Goal: Task Accomplishment & Management: Use online tool/utility

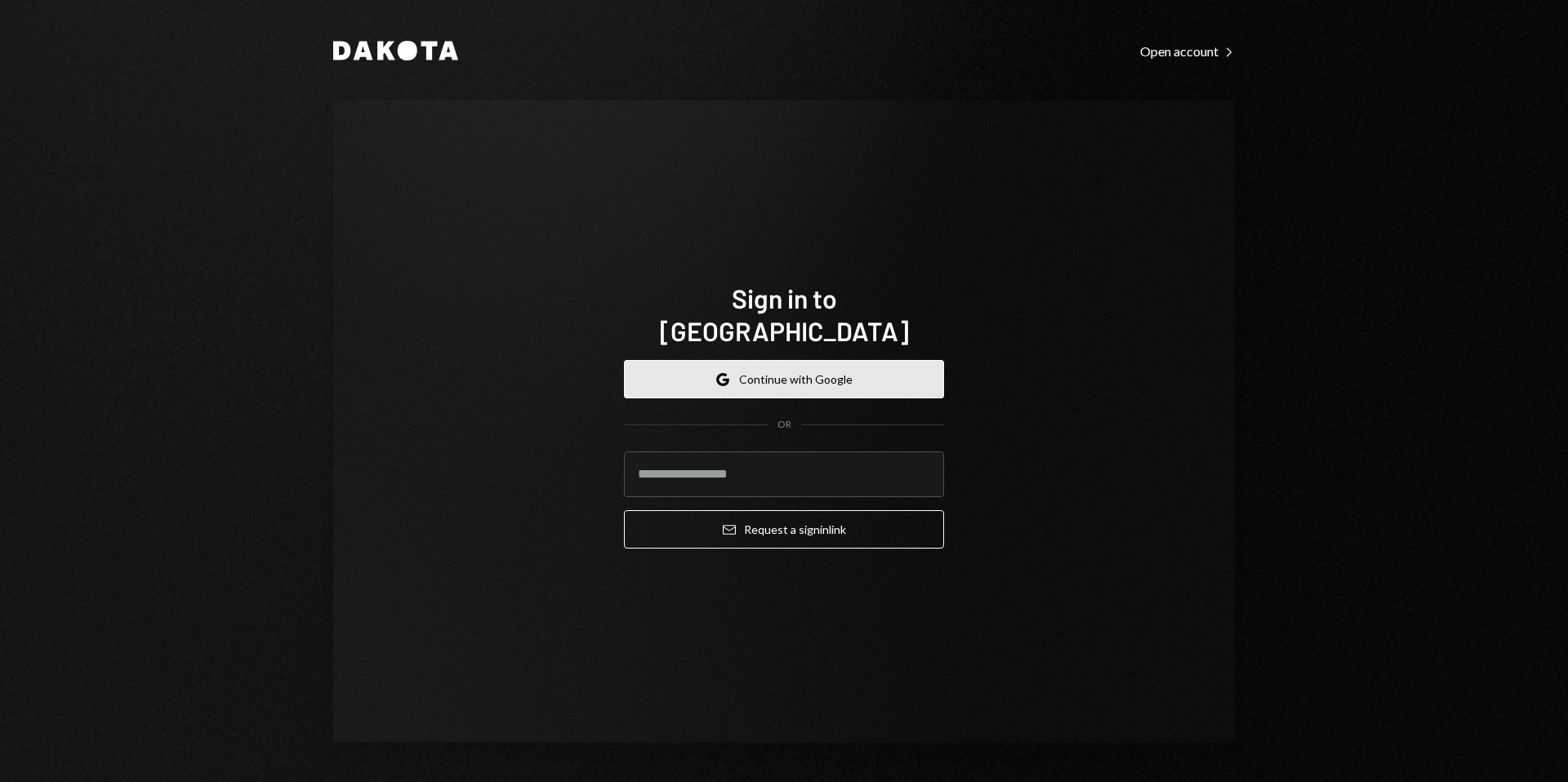
click at [808, 364] on button "Google Continue with Google" at bounding box center [784, 379] width 320 height 38
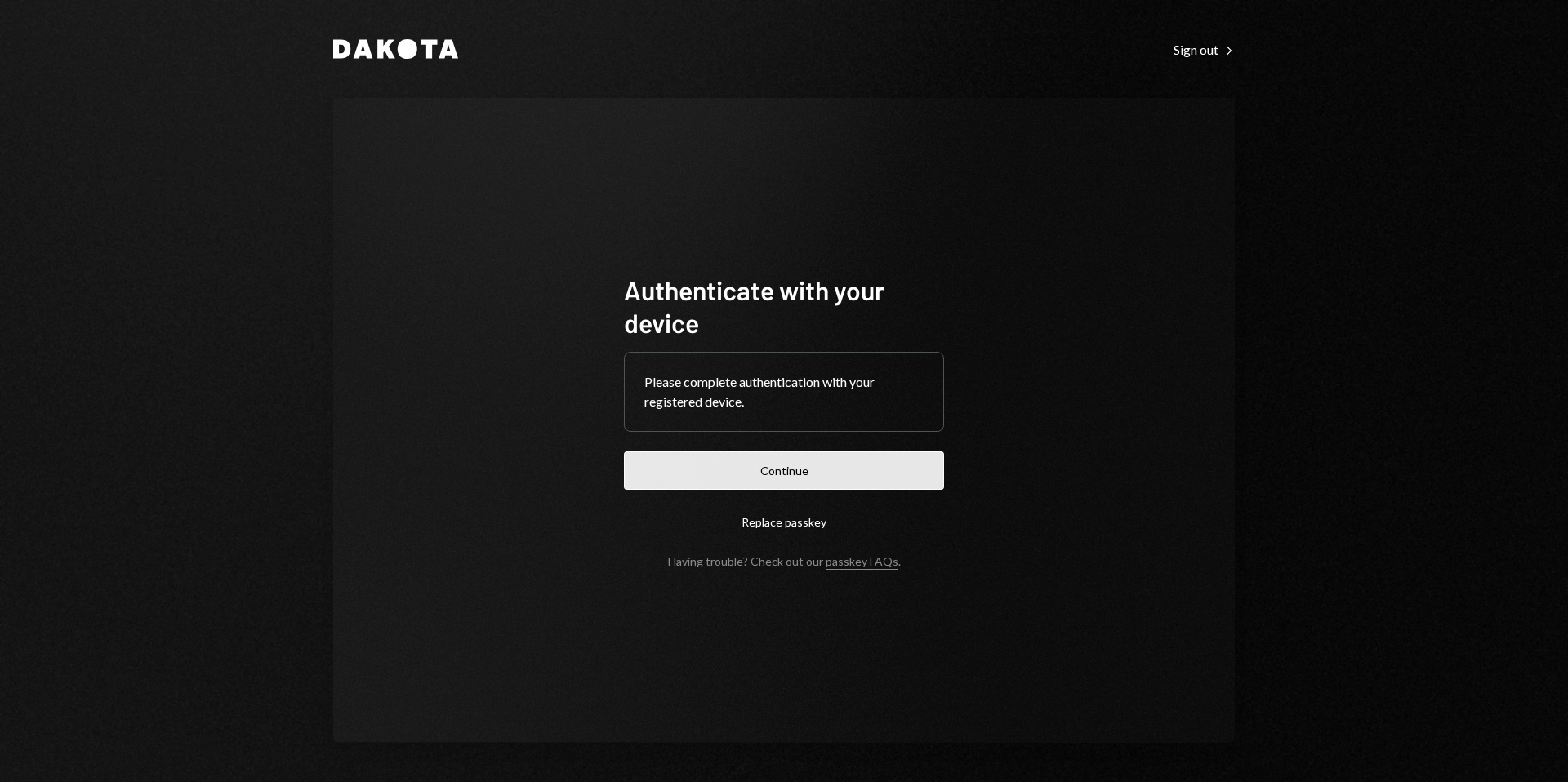
click at [774, 469] on button "Continue" at bounding box center [784, 470] width 320 height 38
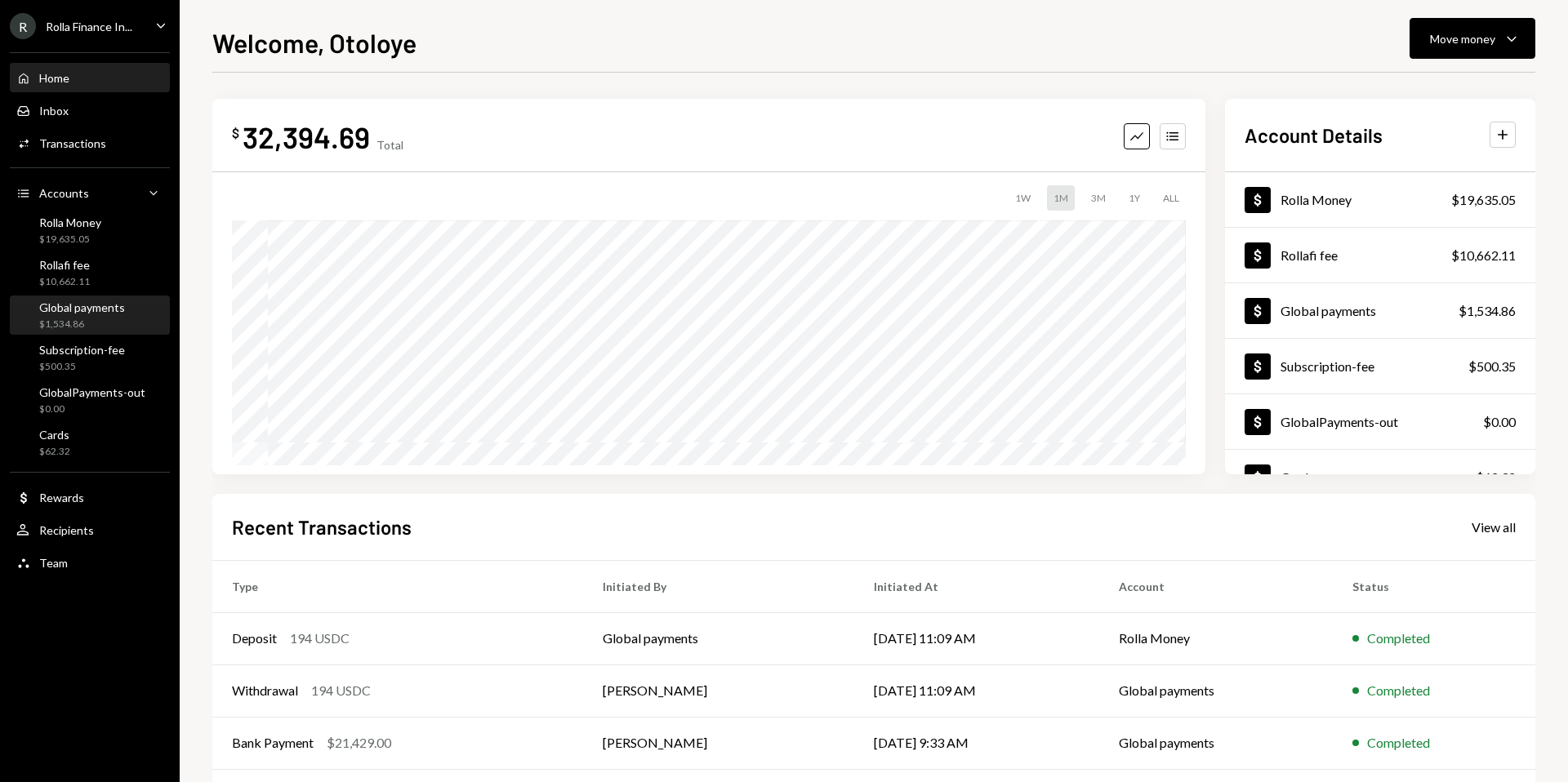
click at [91, 316] on div "Global payments $1,534.86" at bounding box center [82, 316] width 86 height 31
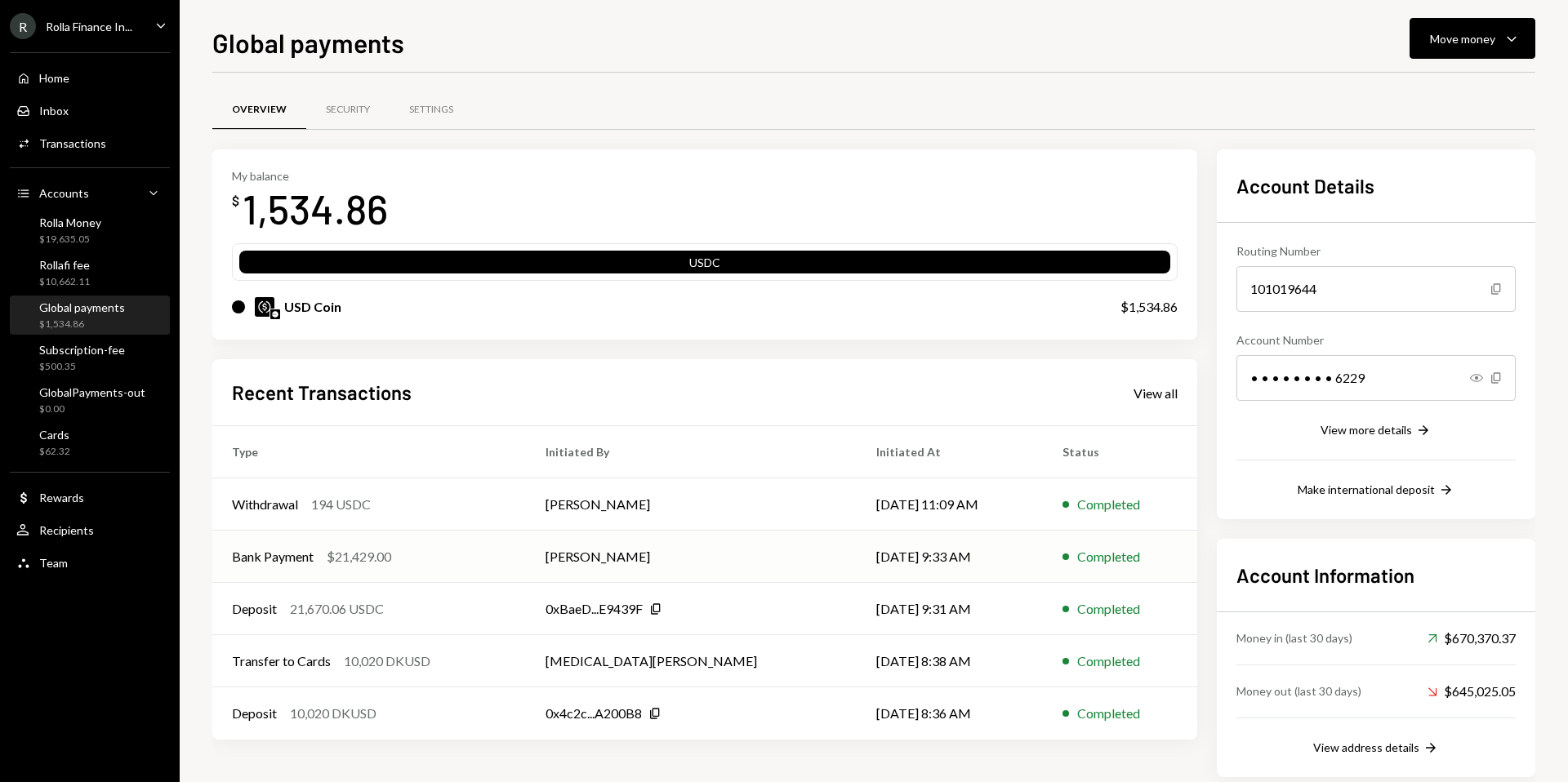
scroll to position [28, 0]
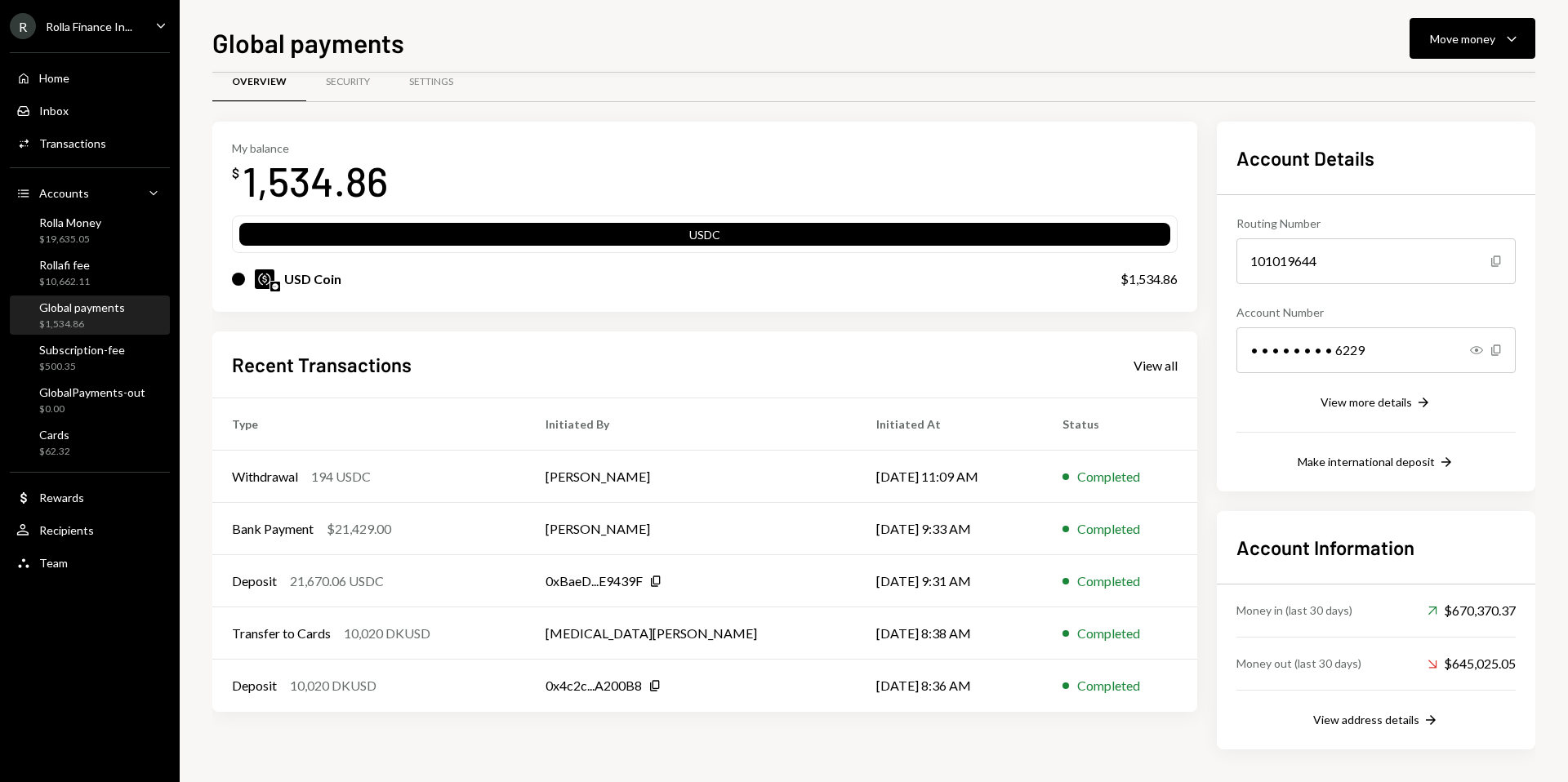
click at [1207, 463] on div "My balance $ 1,534.86 USDC USD Coin $1,534.86 Recent Transactions View all Type…" at bounding box center [873, 435] width 1323 height 628
click at [1174, 347] on div "Recent Transactions View all Type Initiated By Initiated At Status Withdrawal 1…" at bounding box center [704, 521] width 985 height 381
click at [1154, 367] on div "View all" at bounding box center [1156, 365] width 44 height 16
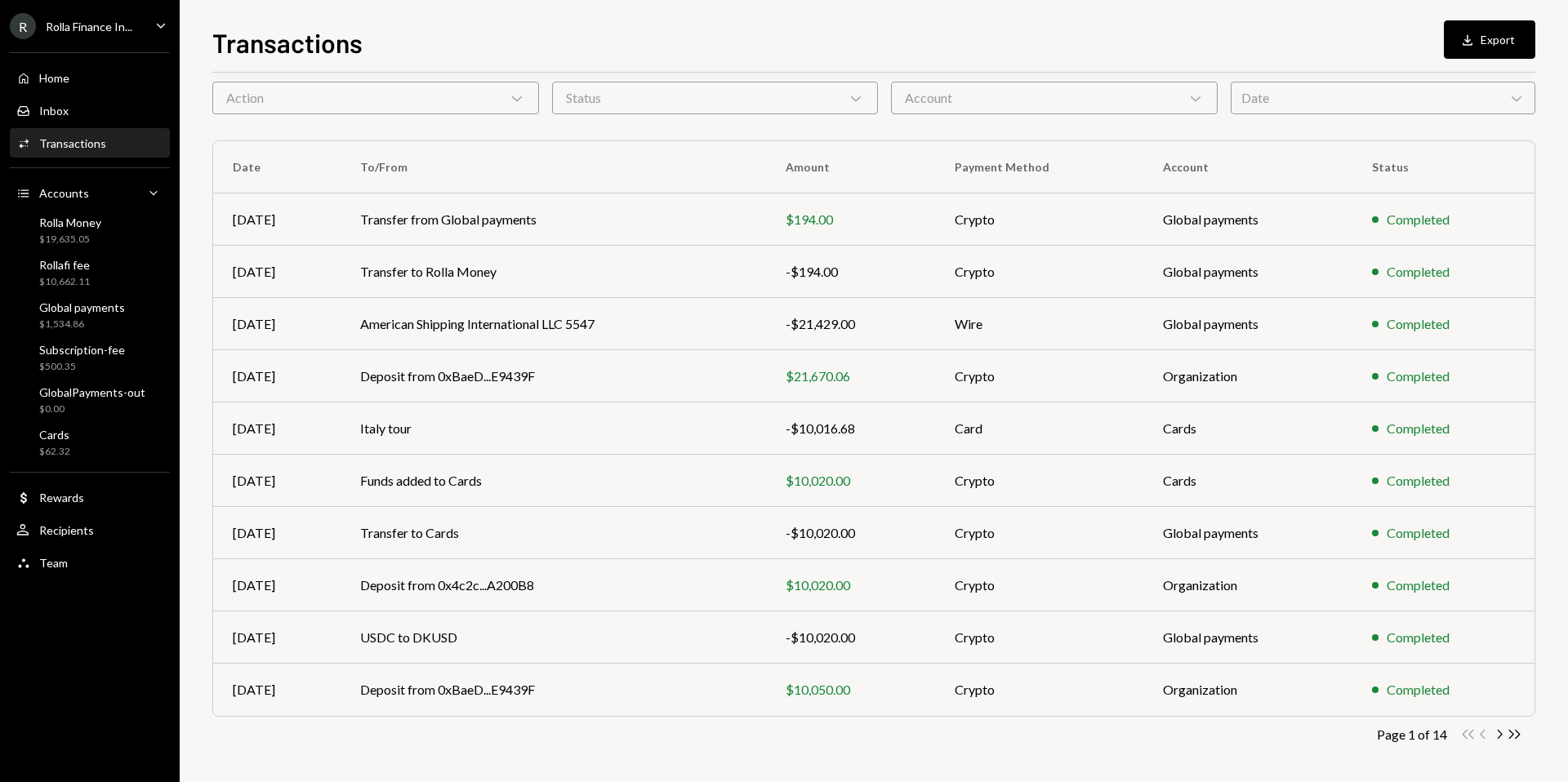
scroll to position [70, 0]
click at [1502, 733] on icon "Chevron Right" at bounding box center [1499, 732] width 15 height 15
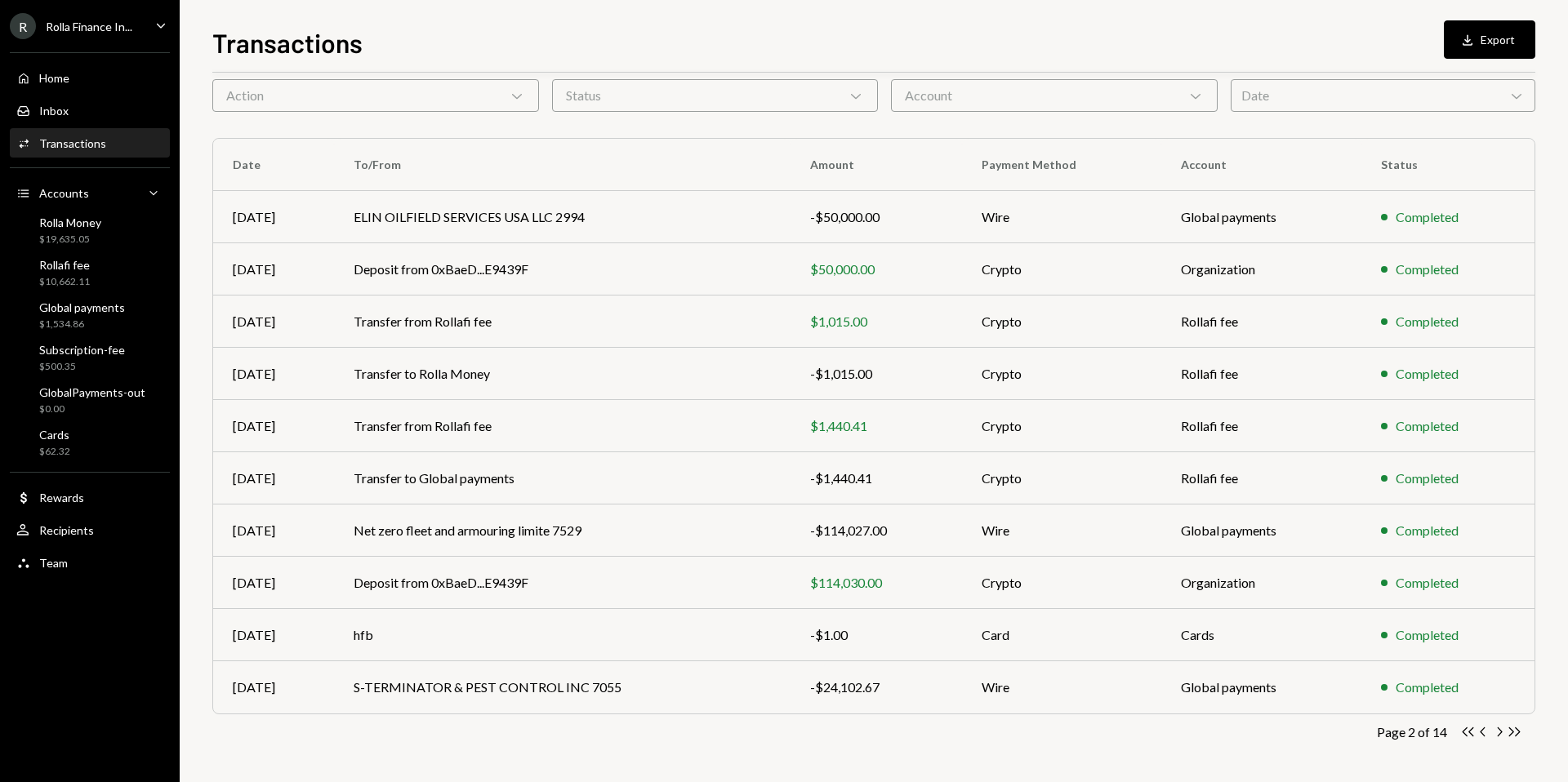
click at [1120, 40] on div "Transactions Download Export" at bounding box center [873, 41] width 1323 height 36
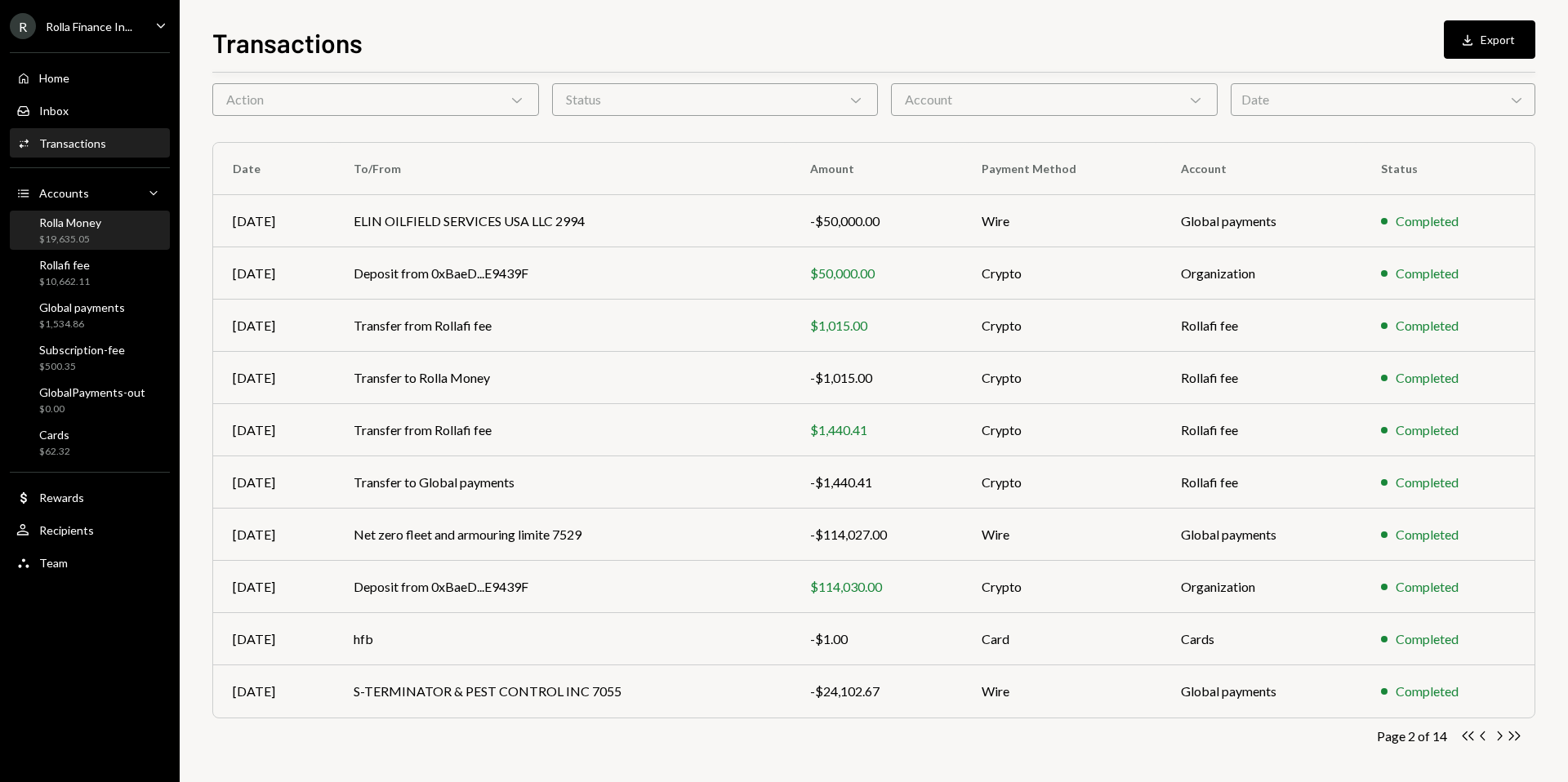
click at [91, 216] on div "Rolla Money" at bounding box center [70, 222] width 62 height 14
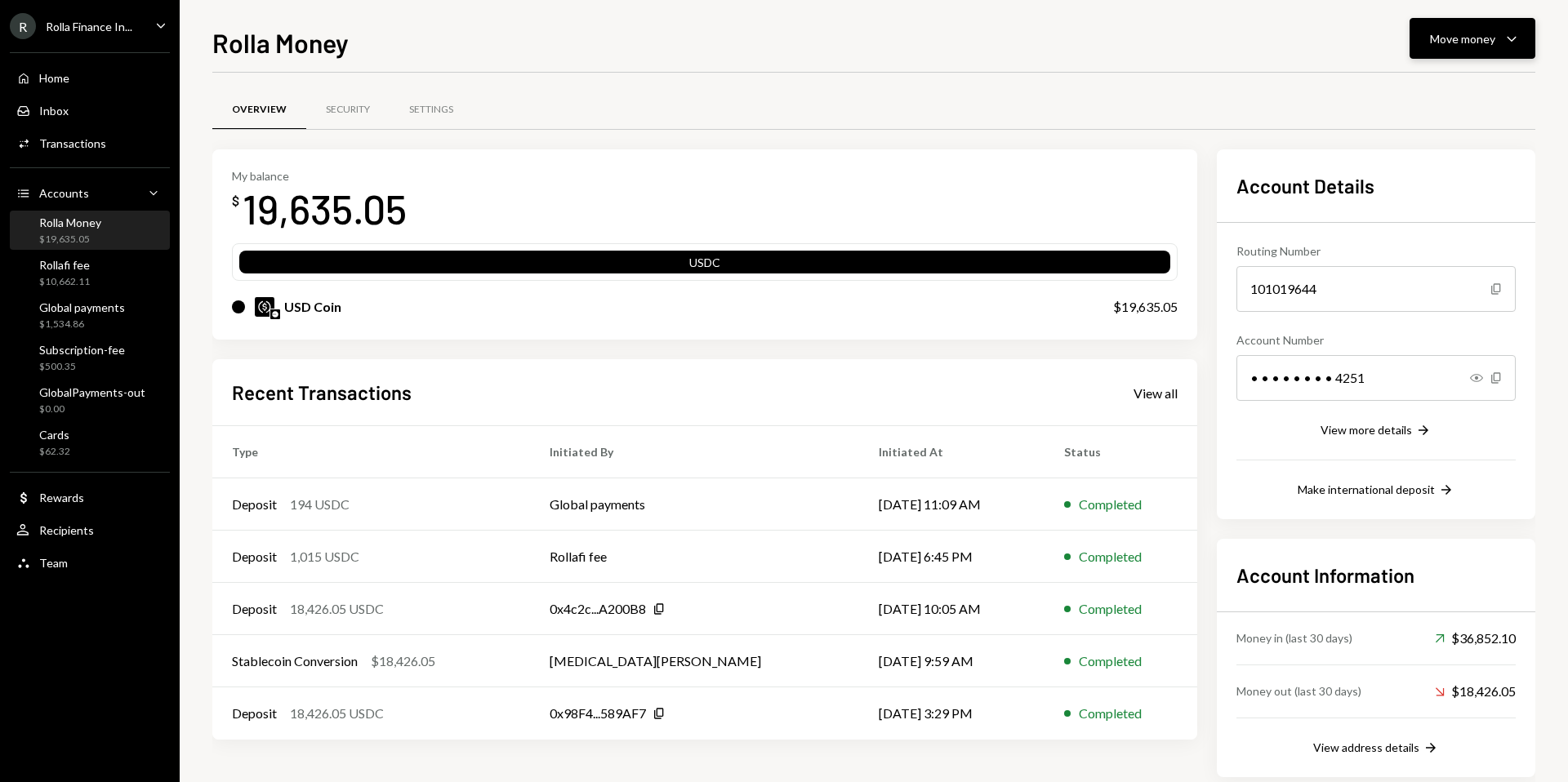
click at [1506, 27] on button "Move money Caret Down" at bounding box center [1473, 38] width 126 height 41
click at [1434, 169] on div "Deposit" at bounding box center [1459, 161] width 119 height 17
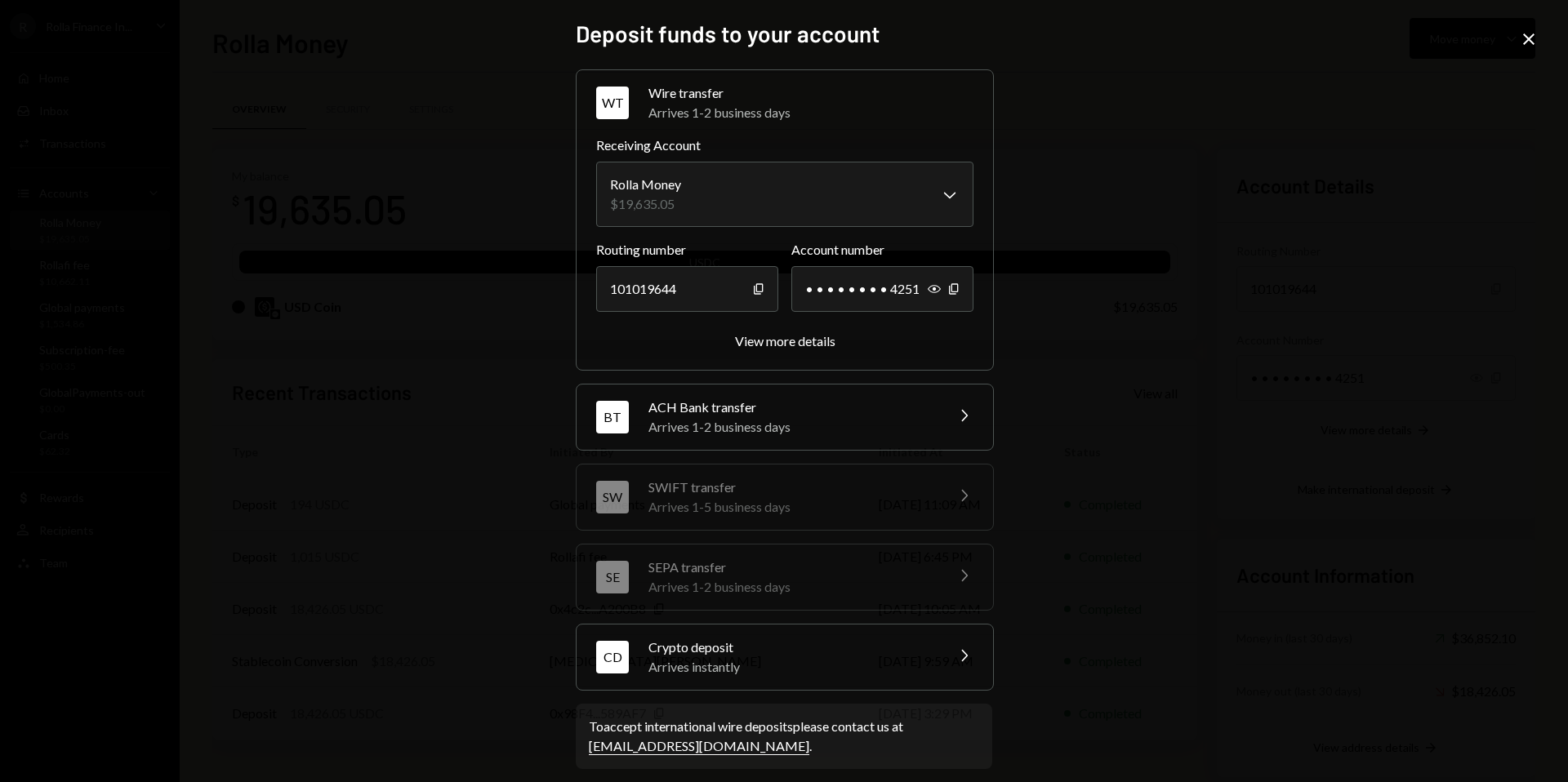
scroll to position [13, 0]
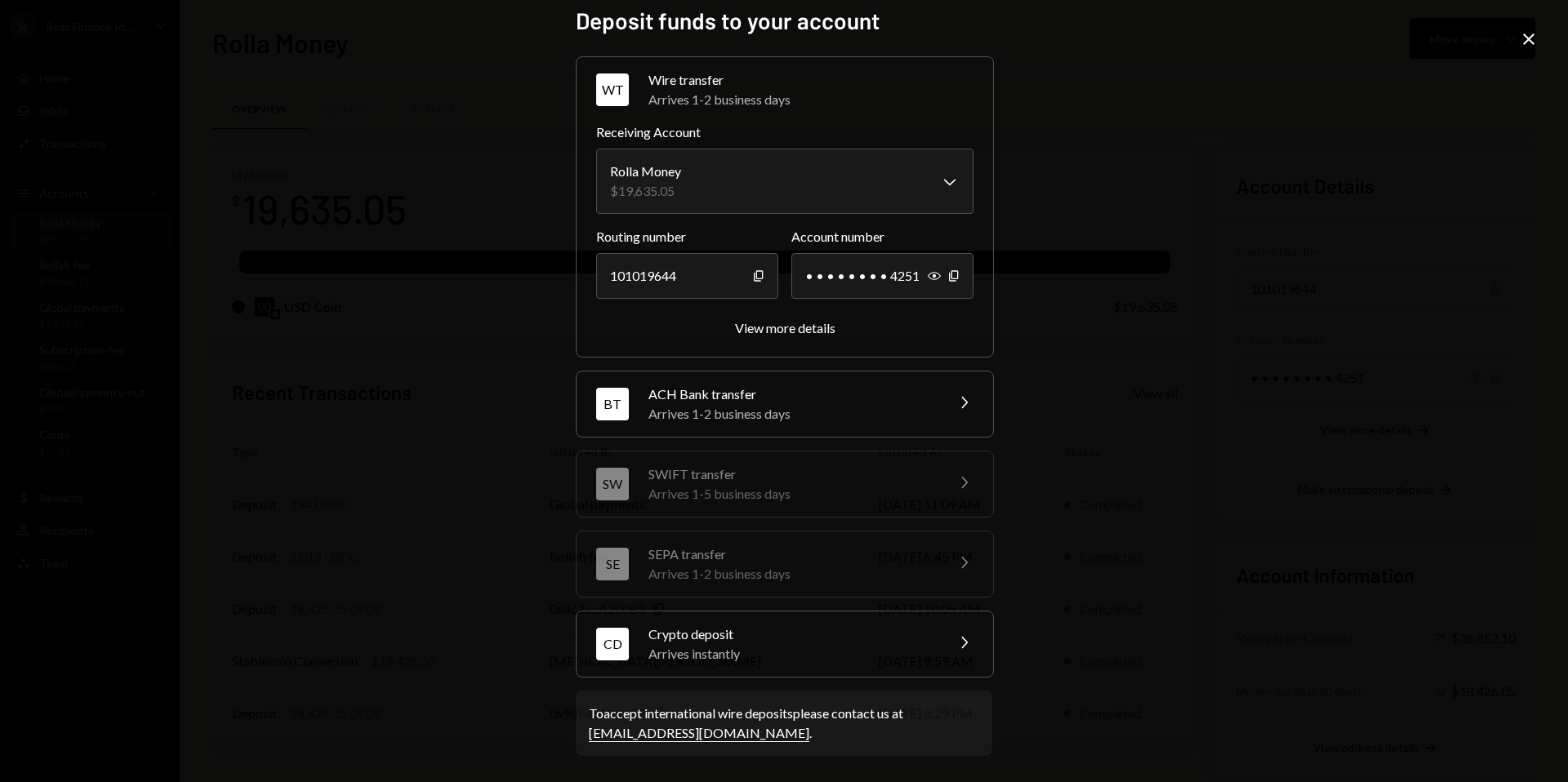
click at [773, 647] on div "Arrives instantly" at bounding box center [791, 653] width 286 height 20
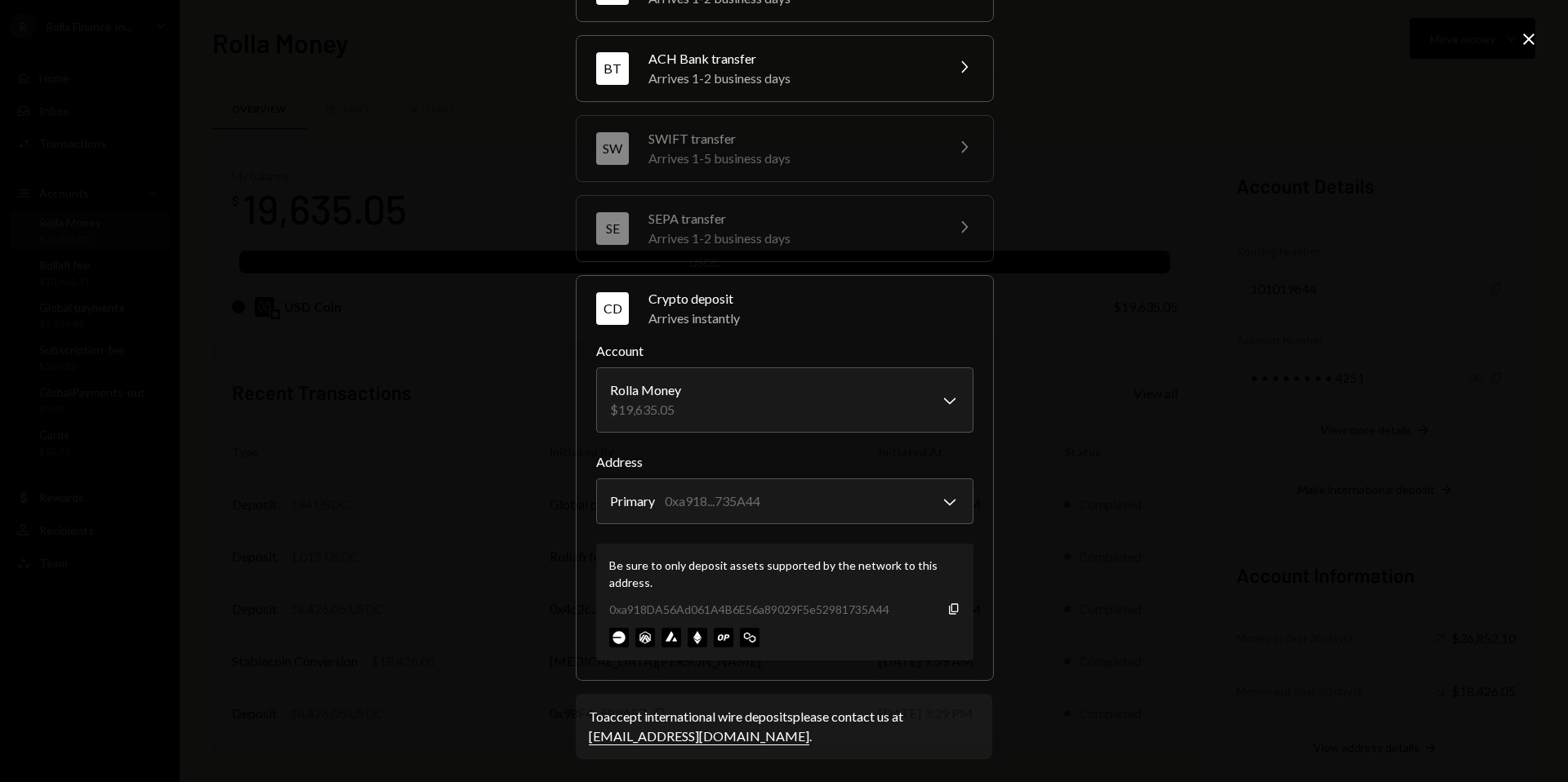
scroll to position [118, 0]
click at [951, 606] on icon "Copy" at bounding box center [953, 606] width 13 height 13
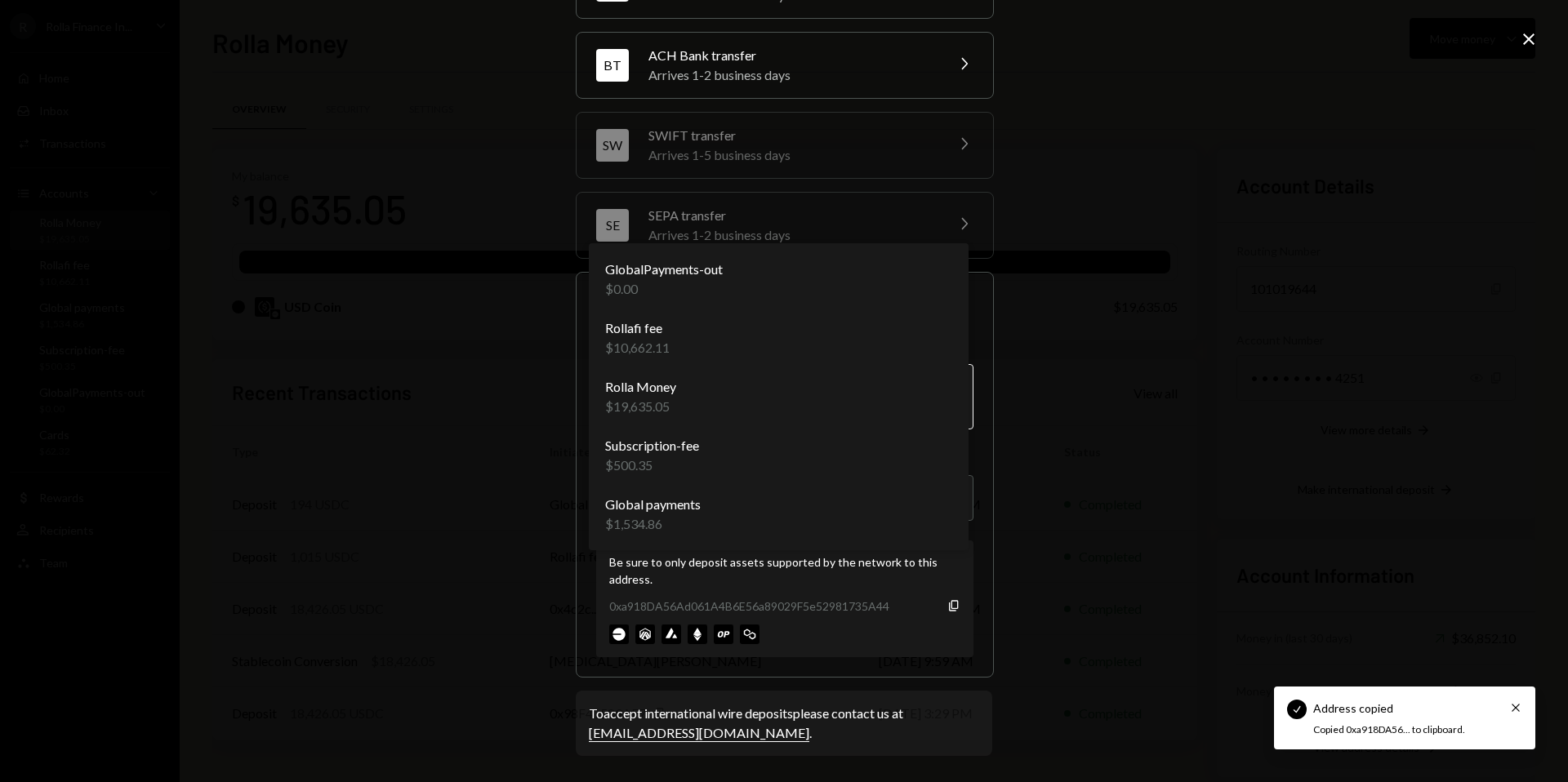
click at [952, 382] on body "Check Address copied Cross Copied 0xa918DA56... to clipboard. R Rolla Finance I…" at bounding box center [784, 391] width 1568 height 782
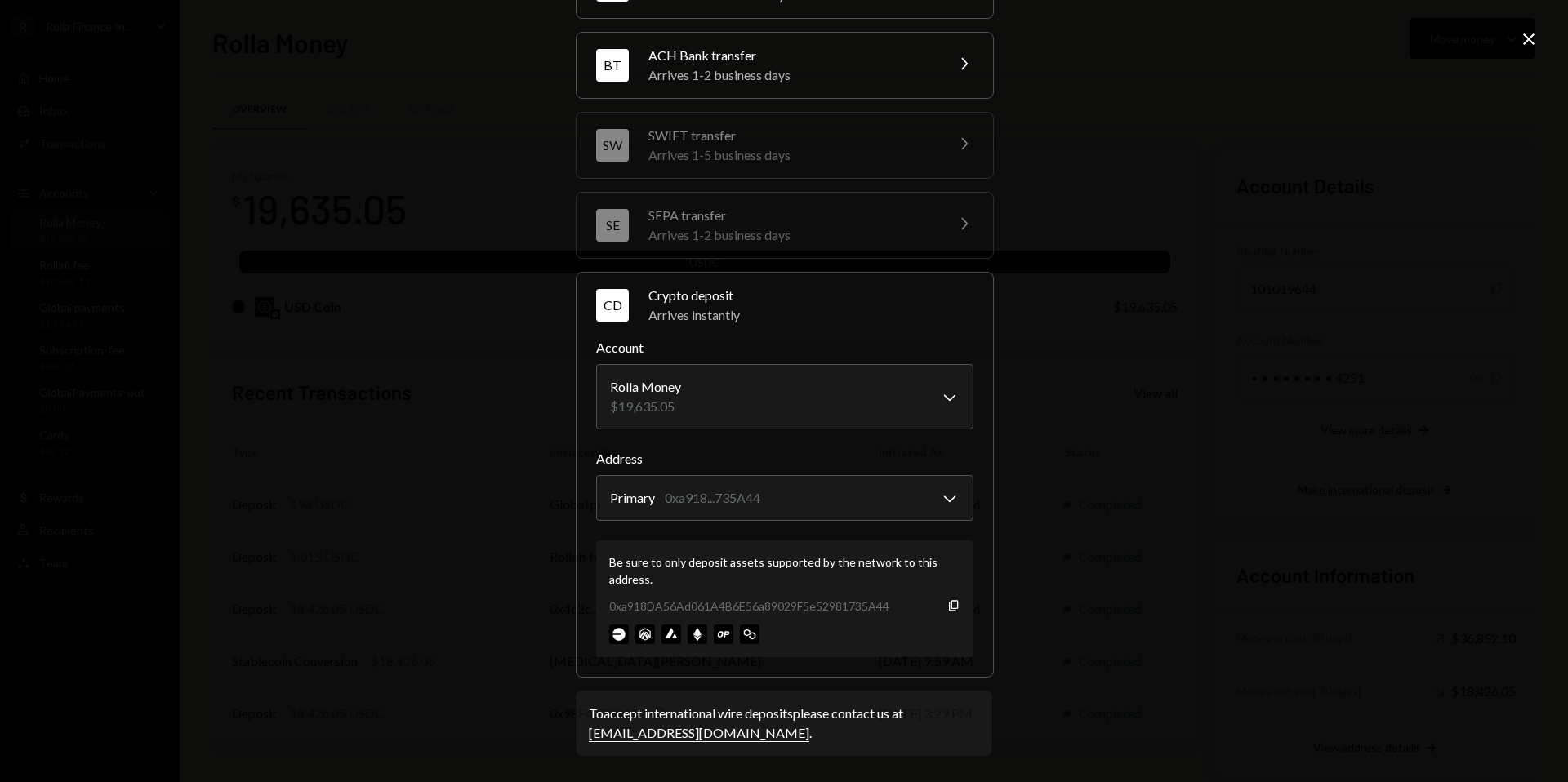
click at [1258, 366] on div "**********" at bounding box center [784, 391] width 1568 height 782
click at [1520, 38] on icon "Close" at bounding box center [1528, 39] width 20 height 20
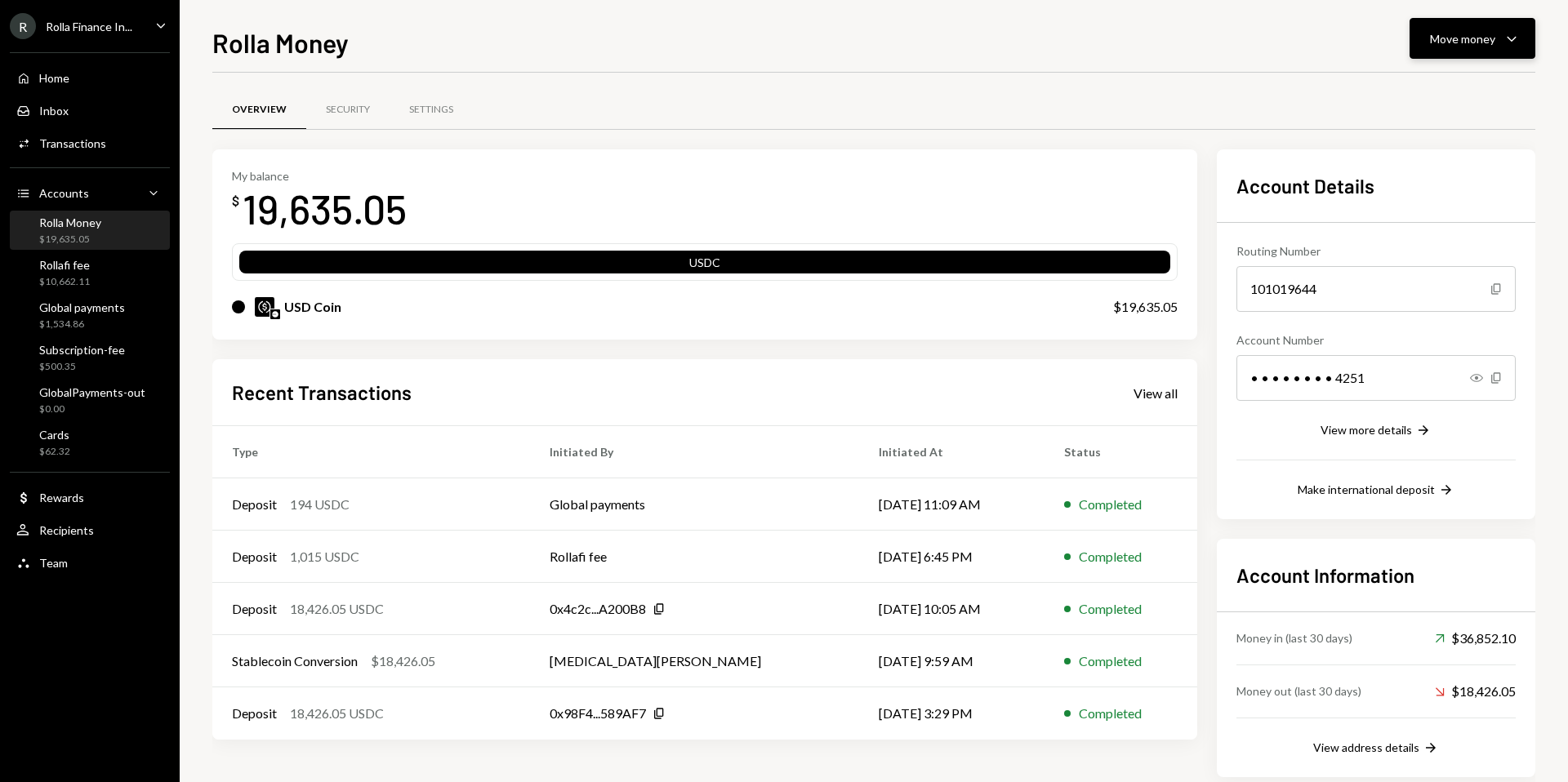
click at [1439, 46] on div "Move money" at bounding box center [1462, 38] width 66 height 17
click at [1427, 163] on div "Deposit" at bounding box center [1459, 161] width 119 height 17
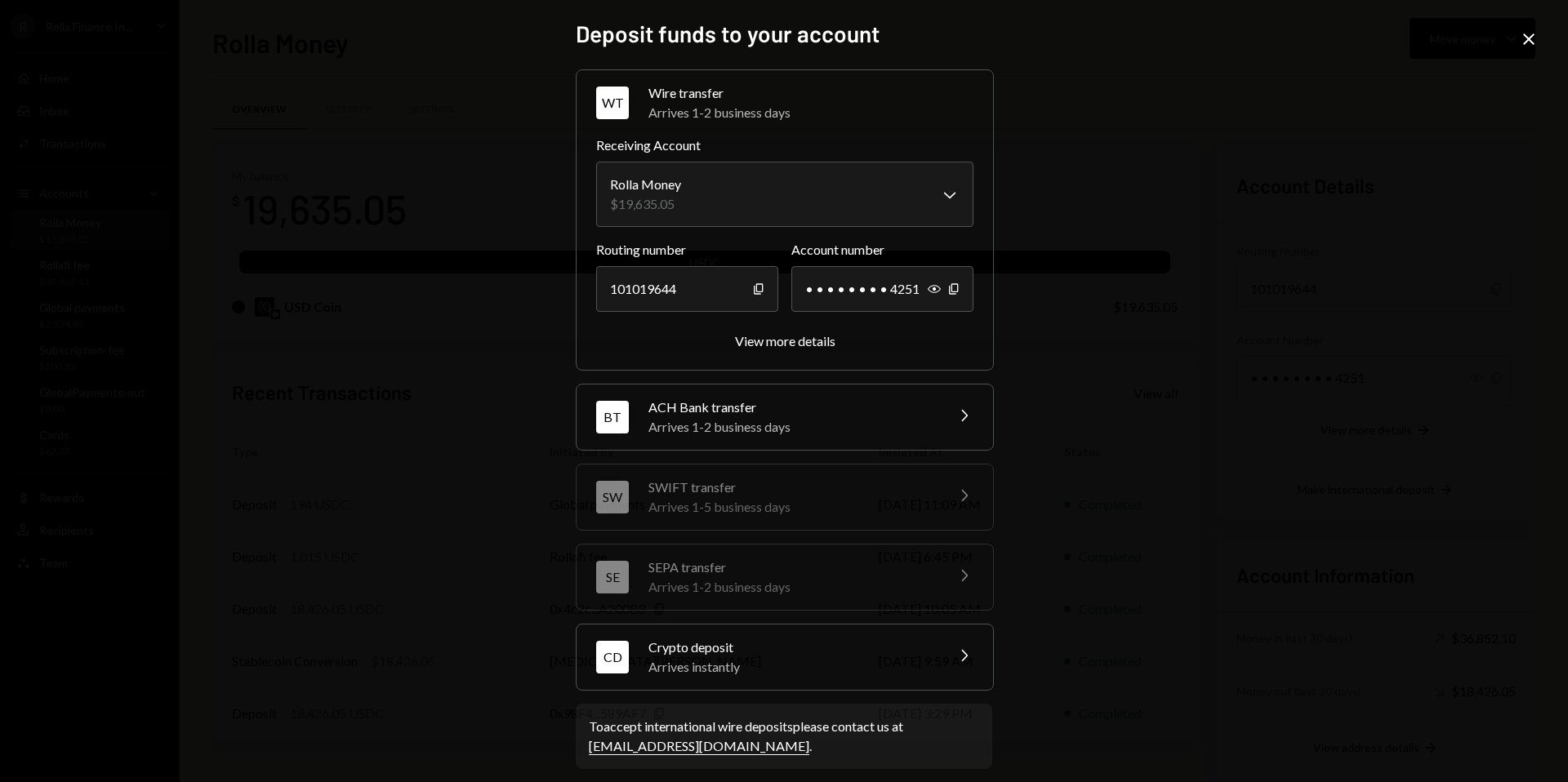
click at [750, 651] on div "Crypto deposit" at bounding box center [791, 647] width 286 height 20
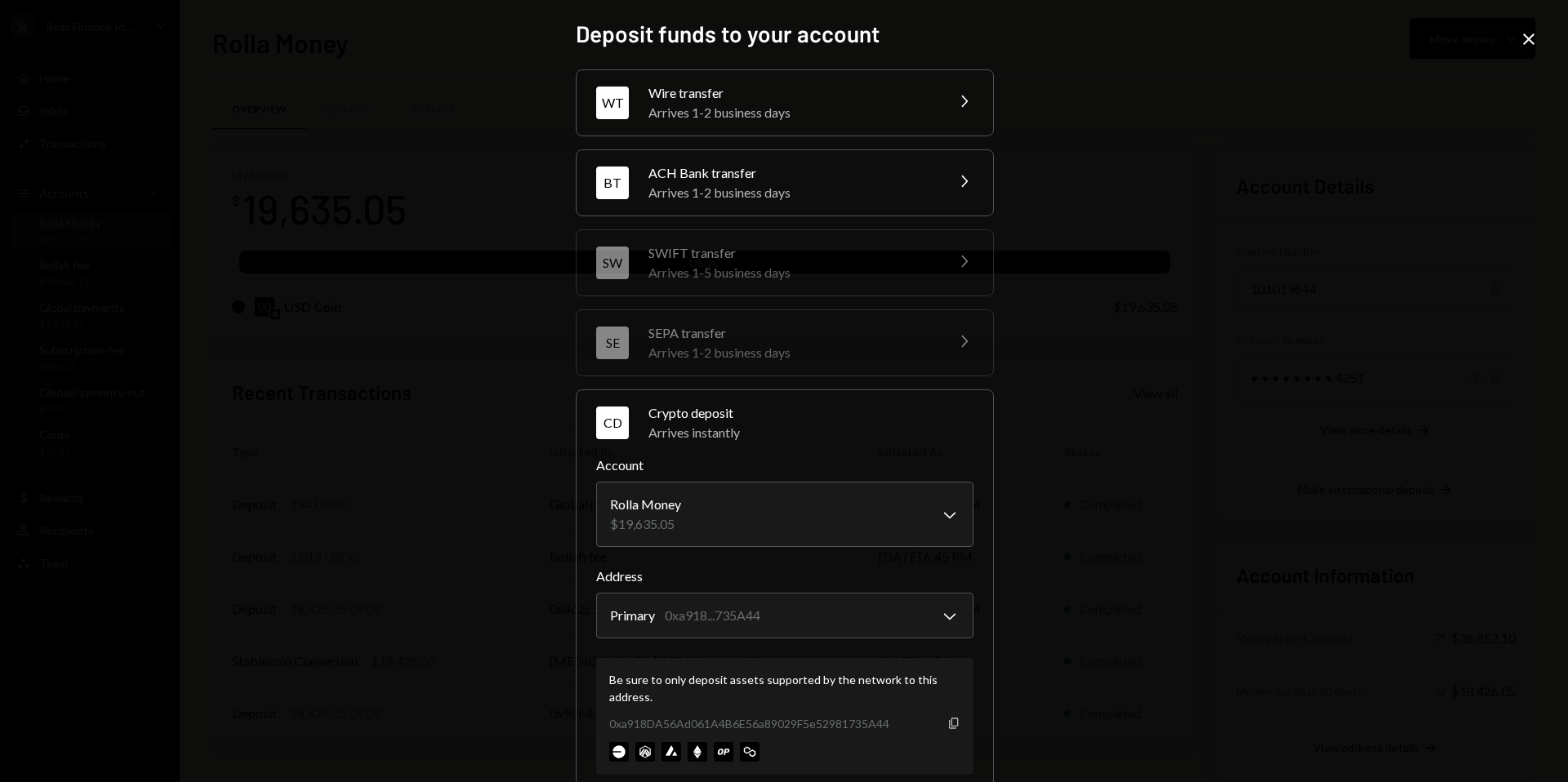
click at [947, 721] on icon "Copy" at bounding box center [953, 723] width 13 height 13
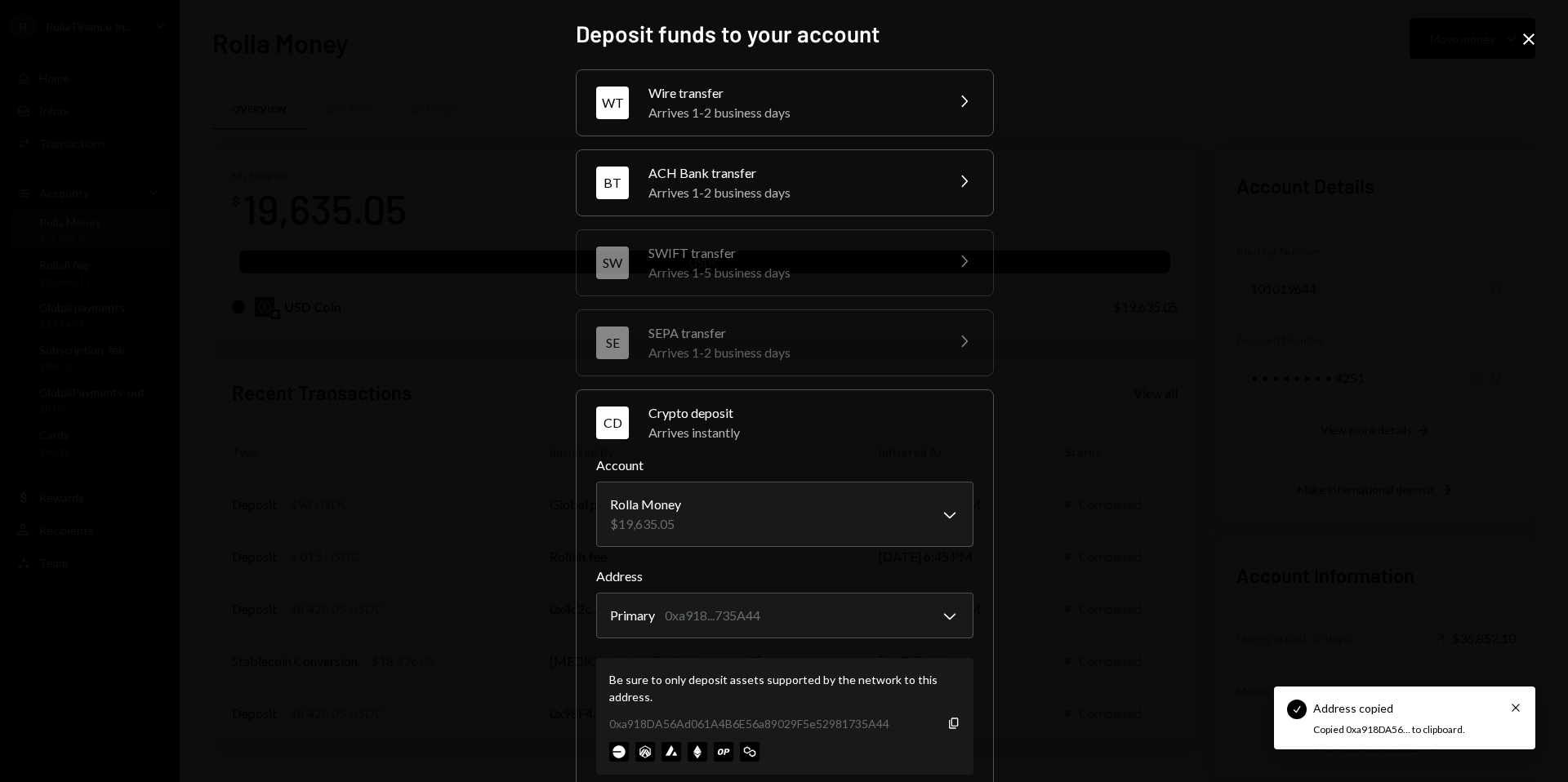
click at [1529, 37] on icon at bounding box center [1528, 38] width 11 height 11
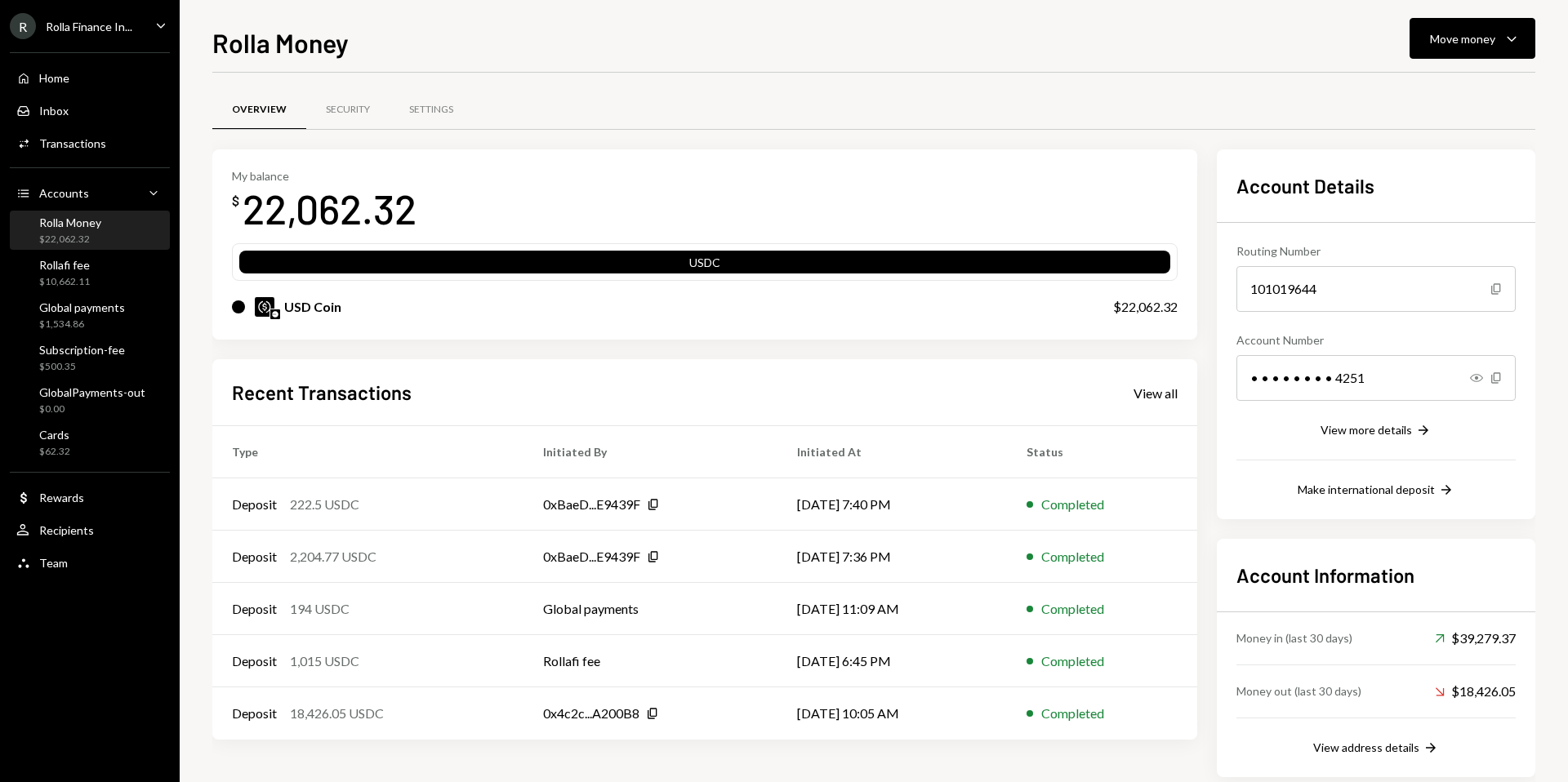
click at [205, 208] on div "Rolla Money Move money Caret Down Overview Security Settings My balance $ 22,06…" at bounding box center [874, 391] width 1388 height 782
